Goal: Consume media (video, audio)

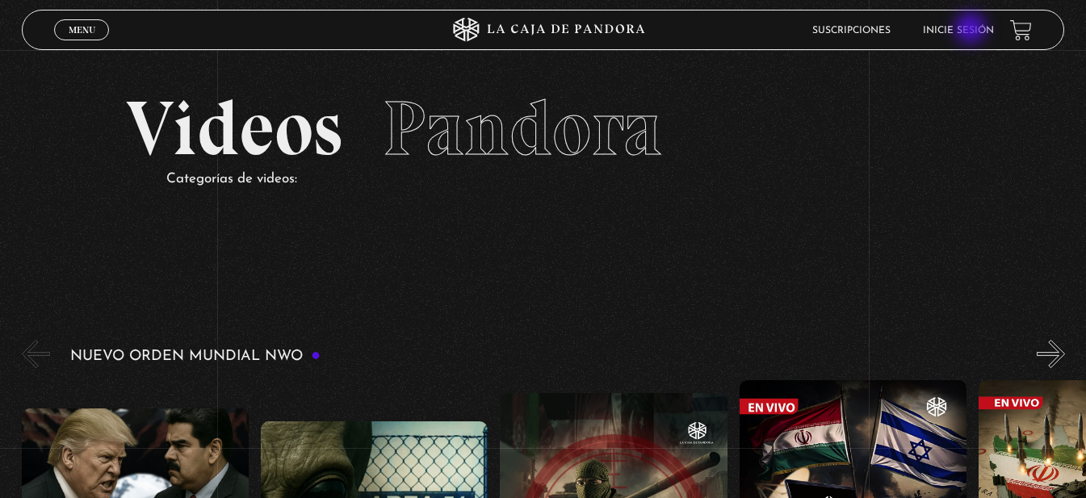
click at [972, 30] on link "Inicie sesión" at bounding box center [958, 31] width 71 height 10
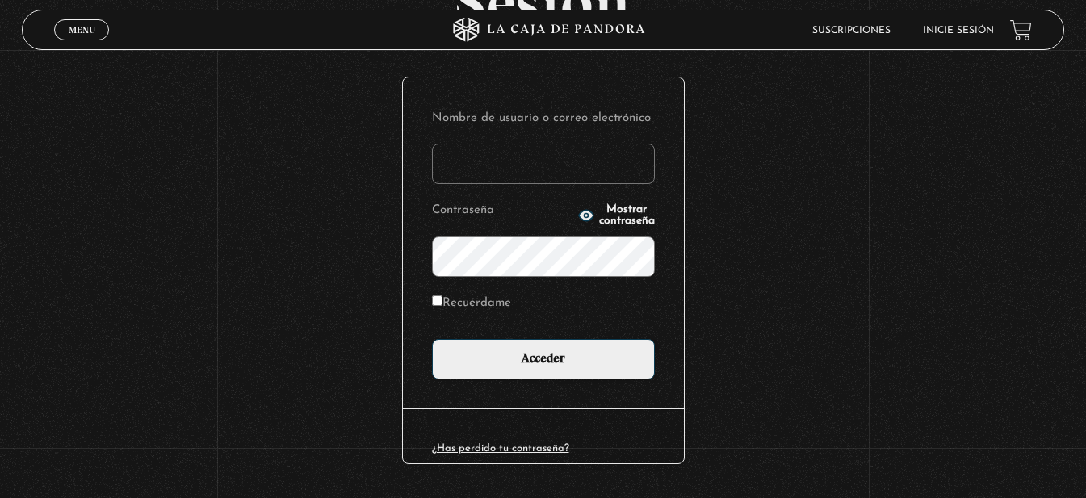
scroll to position [208, 0]
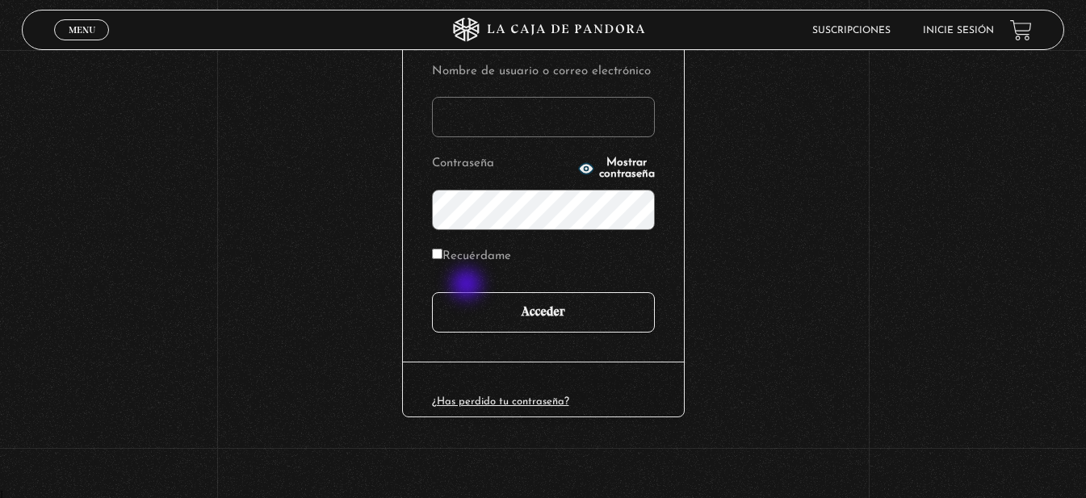
type input "[EMAIL_ADDRESS][DOMAIN_NAME]"
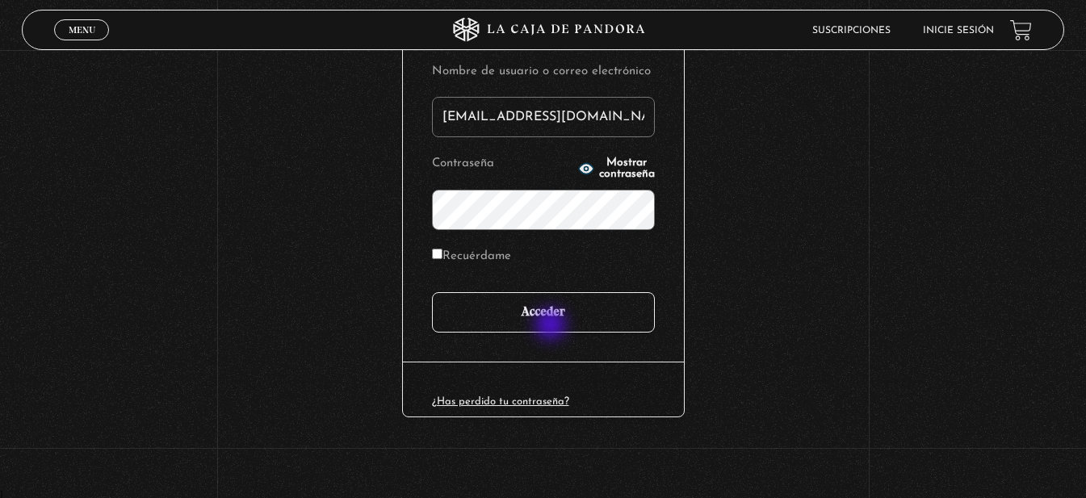
click at [552, 326] on input "Acceder" at bounding box center [543, 312] width 223 height 40
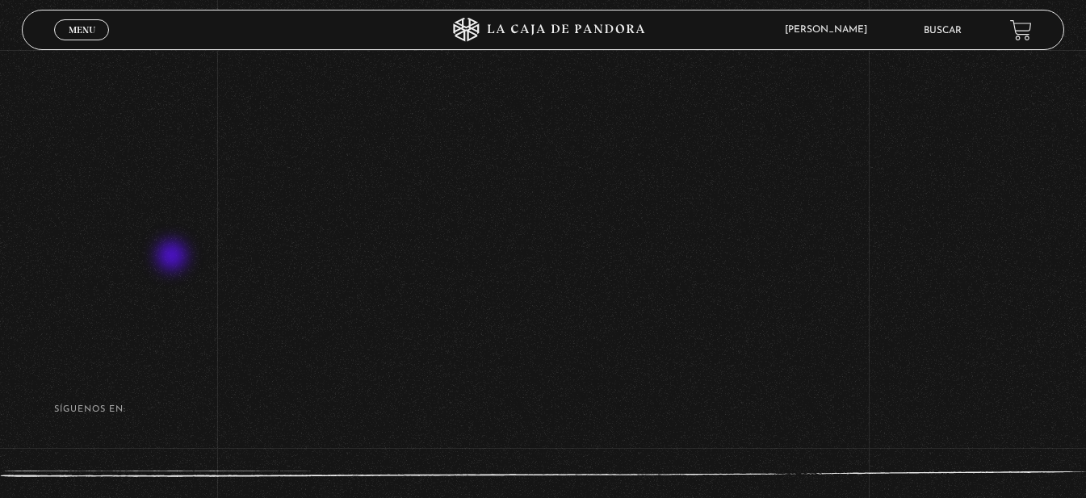
scroll to position [287, 0]
